Goal: Task Accomplishment & Management: Manage account settings

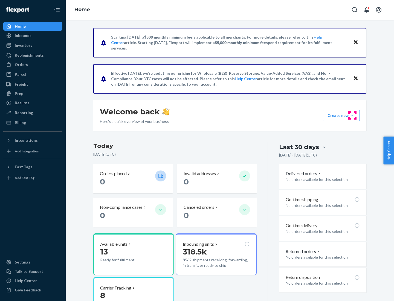
click at [353, 116] on button "Create new Create new inbound Create new order Create new product" at bounding box center [341, 115] width 37 height 11
click at [33, 36] on div "Inbounds" at bounding box center [33, 36] width 58 height 8
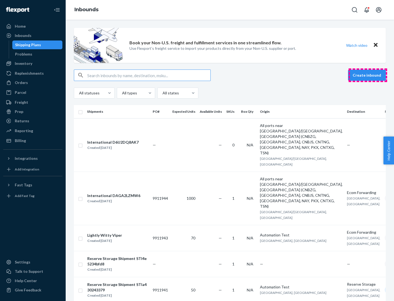
click at [368, 75] on button "Create inbound" at bounding box center [367, 75] width 38 height 11
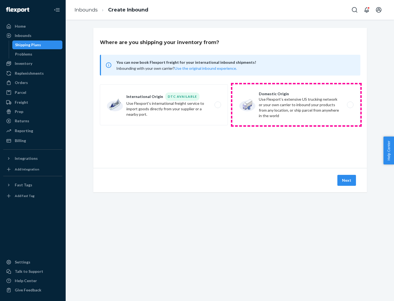
click at [296, 105] on label "Domestic Origin Use Flexport’s extensive US trucking network or your own carrie…" at bounding box center [296, 104] width 128 height 41
click at [350, 105] on input "Domestic Origin Use Flexport’s extensive US trucking network or your own carrie…" at bounding box center [352, 105] width 4 height 4
radio input "true"
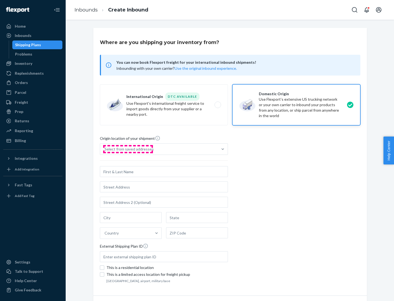
click at [128, 149] on div "Select from saved addresses" at bounding box center [129, 148] width 49 height 5
click at [105, 149] on input "Select from saved addresses" at bounding box center [105, 148] width 1 height 5
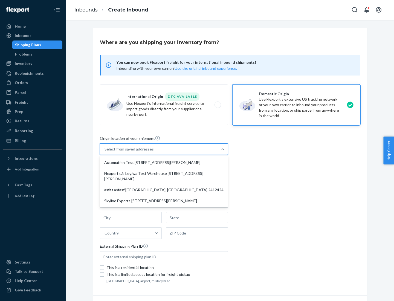
scroll to position [2, 0]
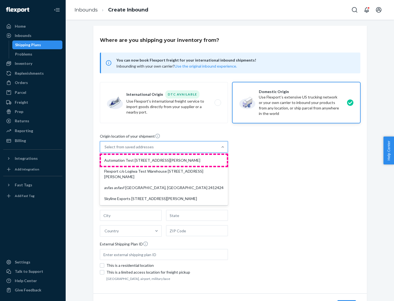
click at [164, 160] on div "Automation Test [STREET_ADDRESS][PERSON_NAME]" at bounding box center [164, 160] width 126 height 11
click at [105, 150] on input "option Automation Test [STREET_ADDRESS][PERSON_NAME] focused, 1 of 4. 4 results…" at bounding box center [105, 146] width 1 height 5
type input "Automation Test"
type input "9th Floor"
type input "[GEOGRAPHIC_DATA]"
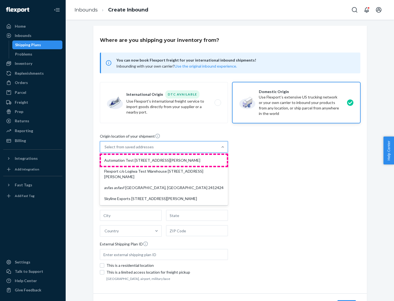
type input "CA"
type input "94104"
type input "[STREET_ADDRESS][PERSON_NAME]"
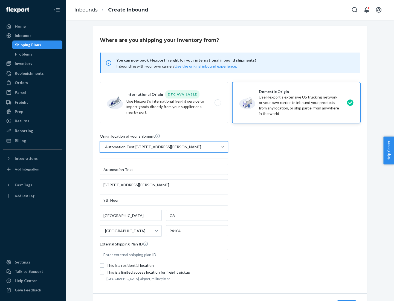
scroll to position [32, 0]
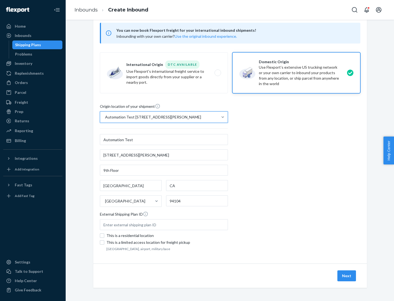
click at [347, 276] on button "Next" at bounding box center [346, 275] width 19 height 11
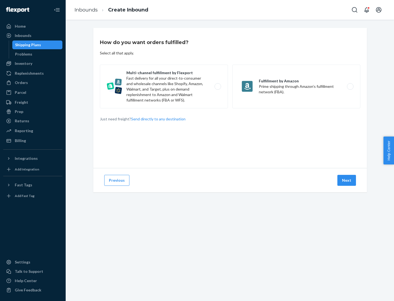
click at [164, 86] on label "Multi-channel fulfillment by Flexport Fast delivery for all your direct-to-cons…" at bounding box center [164, 87] width 128 height 44
click at [218, 86] on input "Multi-channel fulfillment by Flexport Fast delivery for all your direct-to-cons…" at bounding box center [220, 87] width 4 height 4
radio input "true"
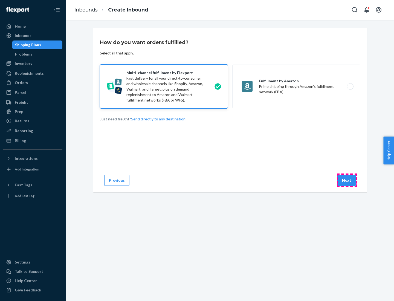
click at [347, 180] on button "Next" at bounding box center [346, 180] width 19 height 11
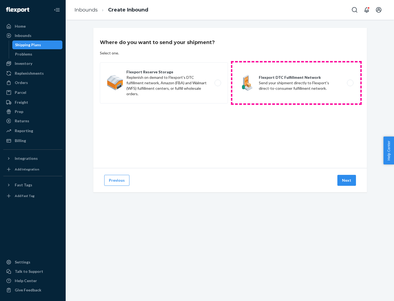
click at [296, 83] on label "Flexport DTC Fulfillment Network Send your shipment directly to Flexport's dire…" at bounding box center [296, 82] width 128 height 41
click at [350, 83] on input "Flexport DTC Fulfillment Network Send your shipment directly to Flexport's dire…" at bounding box center [352, 83] width 4 height 4
radio input "true"
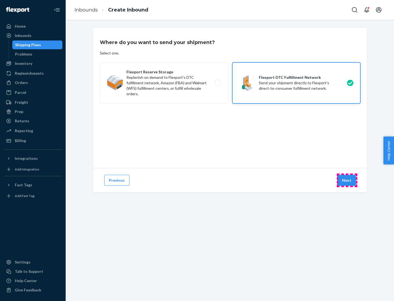
click at [347, 180] on button "Next" at bounding box center [346, 180] width 19 height 11
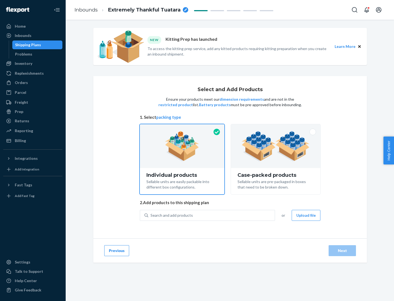
click at [276, 146] on img at bounding box center [276, 146] width 68 height 30
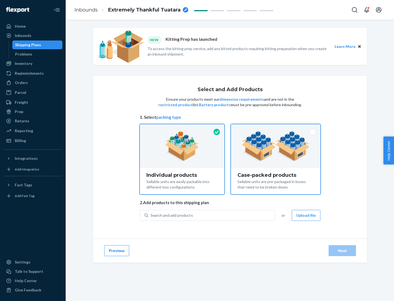
click at [276, 128] on input "Case-packed products Sellable units are pre-packaged in boxes that need to be b…" at bounding box center [276, 126] width 4 height 4
radio input "true"
radio input "false"
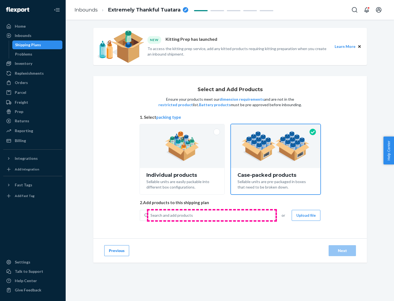
click at [212, 215] on div "Search and add products" at bounding box center [211, 215] width 126 height 10
click at [151, 215] on input "Search and add products" at bounding box center [151, 215] width 1 height 5
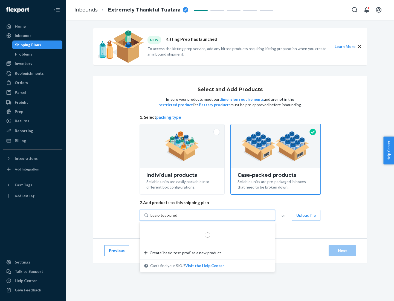
type input "basic-test-product-1"
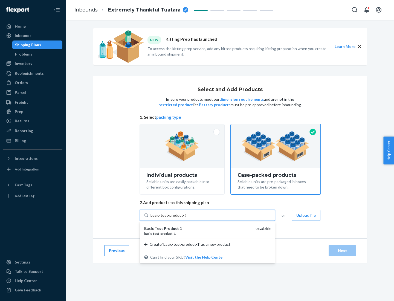
click at [198, 233] on div "basic - test - product - 1" at bounding box center [197, 233] width 107 height 5
click at [186, 218] on input "basic-test-product-1" at bounding box center [168, 215] width 35 height 5
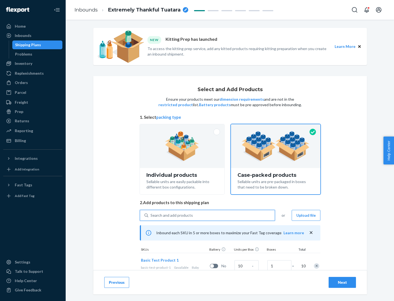
scroll to position [20, 0]
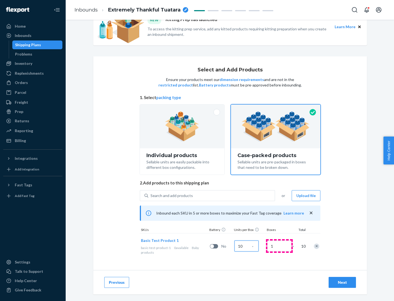
type input "10"
type input "7"
click at [342, 282] on div "Next" at bounding box center [342, 282] width 18 height 5
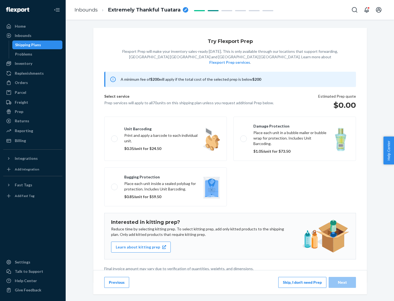
scroll to position [1, 0]
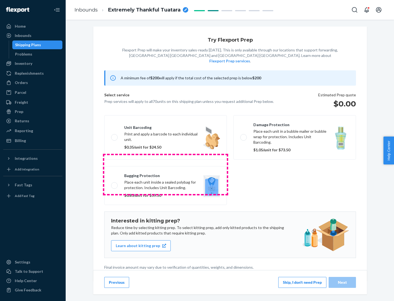
click at [166, 174] on label "Bagging protection Place each unit inside a sealed polybag for protection. Incl…" at bounding box center [165, 185] width 123 height 39
click at [115, 184] on input "Bagging protection Place each unit inside a sealed polybag for protection. Incl…" at bounding box center [113, 186] width 4 height 4
checkbox input "true"
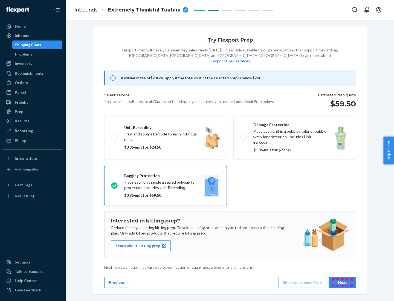
click at [342, 282] on div "Next" at bounding box center [342, 282] width 18 height 5
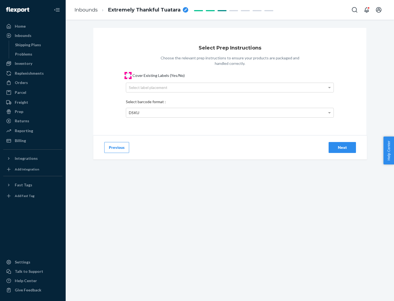
click at [128, 75] on input "Cover Existing Labels (Yes/No)" at bounding box center [128, 75] width 4 height 4
checkbox input "true"
click at [230, 87] on div "Select label placement" at bounding box center [229, 87] width 207 height 9
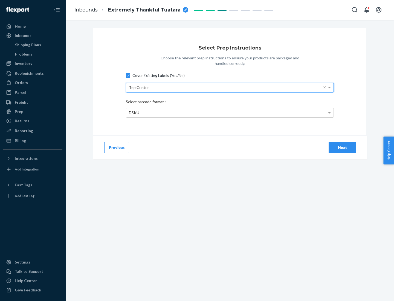
click at [230, 112] on div "DSKU" at bounding box center [229, 112] width 207 height 9
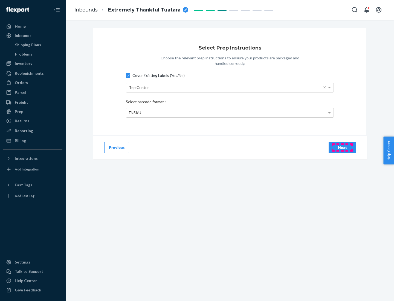
click at [342, 147] on div "Next" at bounding box center [342, 147] width 18 height 5
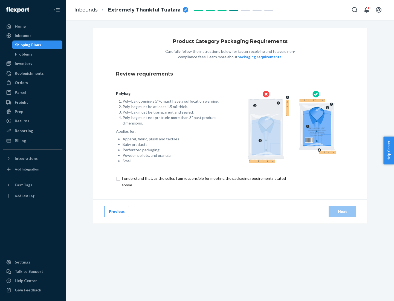
click at [203, 181] on input "checkbox" at bounding box center [207, 181] width 182 height 13
checkbox input "true"
click at [342, 211] on div "Next" at bounding box center [342, 211] width 18 height 5
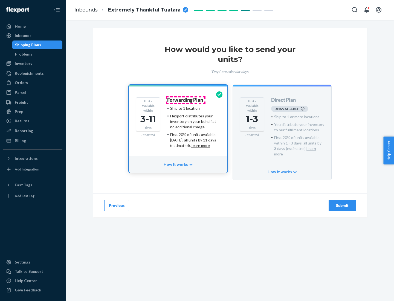
click at [186, 100] on h4 "Forwarding Plan" at bounding box center [185, 99] width 36 height 5
click at [342, 203] on div "Submit" at bounding box center [342, 205] width 18 height 5
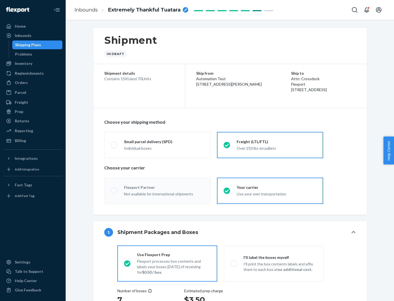
radio input "true"
radio input "false"
radio input "true"
radio input "false"
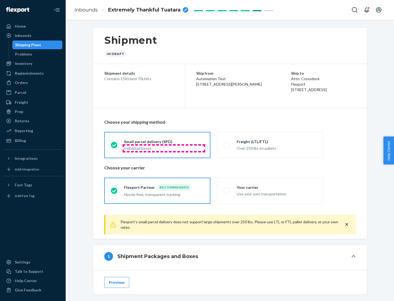
click at [164, 148] on div "Individual boxes" at bounding box center [164, 148] width 80 height 5
click at [114, 147] on input "Small parcel delivery (SPD) Individual boxes" at bounding box center [113, 145] width 4 height 4
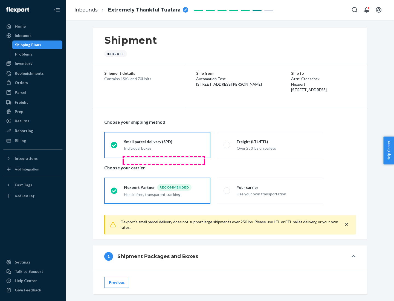
scroll to position [27, 0]
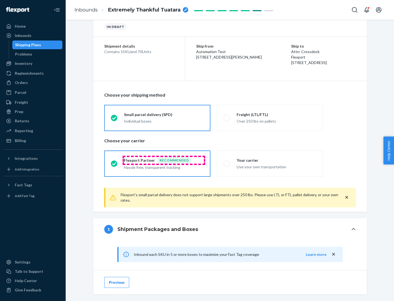
click at [164, 160] on div "Recommended" at bounding box center [174, 160] width 34 height 7
click at [114, 162] on input "Flexport Partner Recommended Hassle free, transparent tracking" at bounding box center [113, 164] width 4 height 4
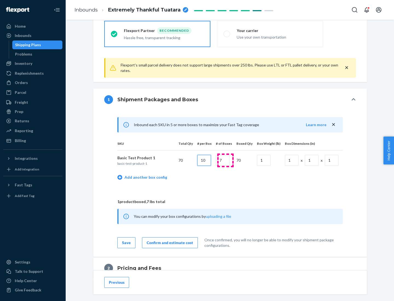
type input "10"
type input "7"
type input "1"
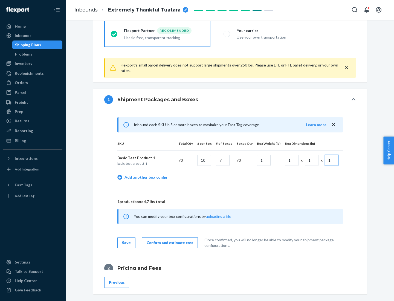
scroll to position [239, 0]
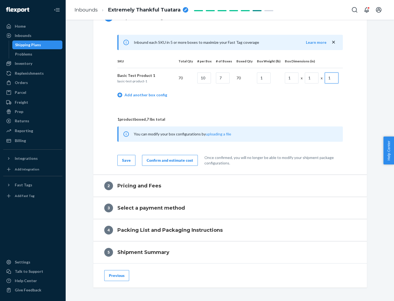
type input "1"
click at [169, 160] on div "Confirm and estimate cost" at bounding box center [170, 160] width 47 height 5
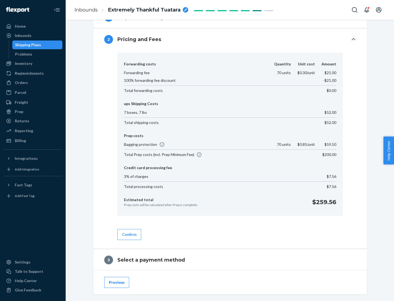
scroll to position [313, 0]
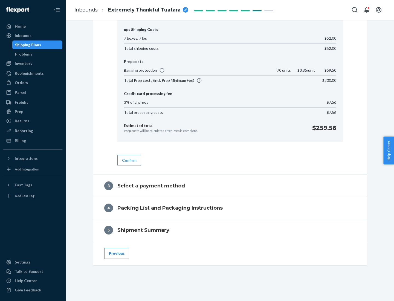
click at [129, 160] on button "Confirm" at bounding box center [129, 160] width 24 height 11
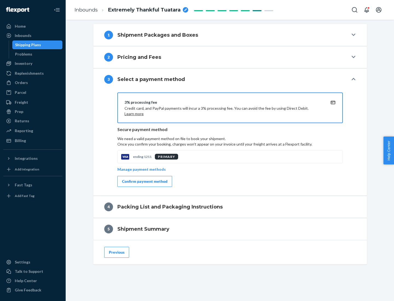
click at [144, 181] on div "Confirm payment method" at bounding box center [144, 181] width 45 height 5
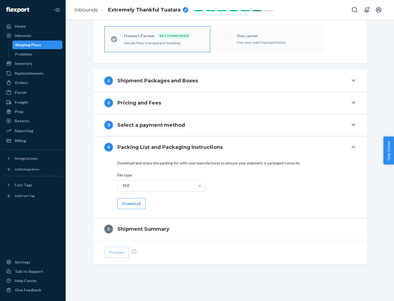
scroll to position [152, 0]
click at [131, 203] on button "Download" at bounding box center [131, 203] width 28 height 11
